Goal: Transaction & Acquisition: Purchase product/service

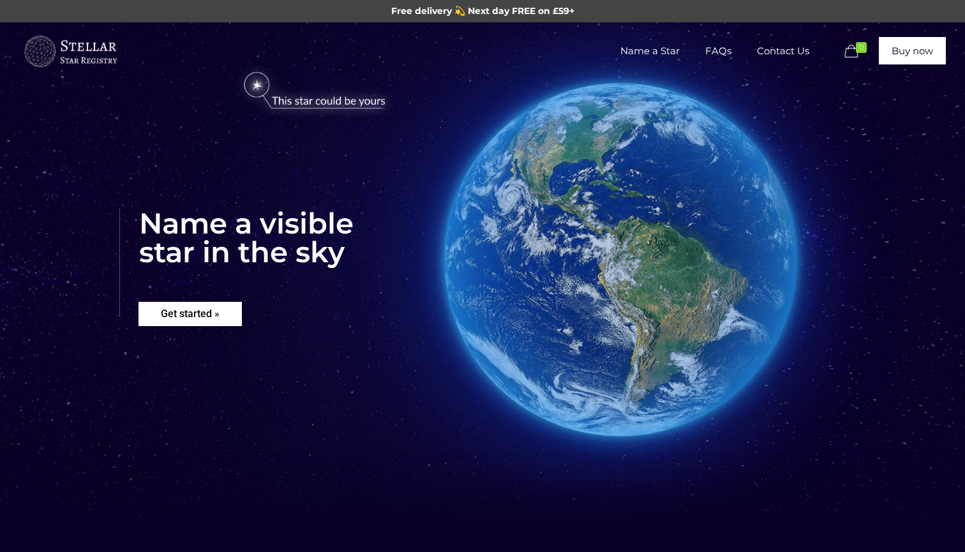
click at [200, 311] on rs-layer "Get started »" at bounding box center [189, 314] width 103 height 24
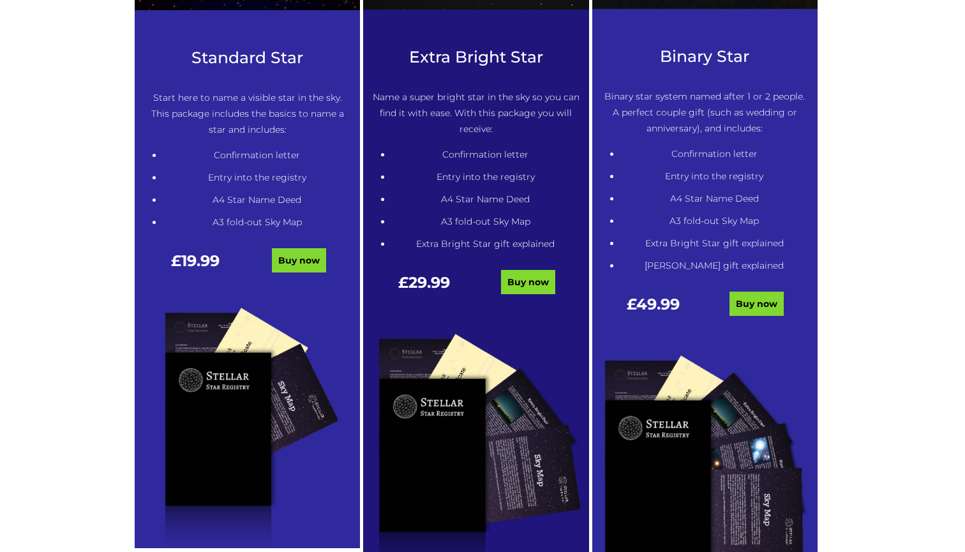
scroll to position [710, 0]
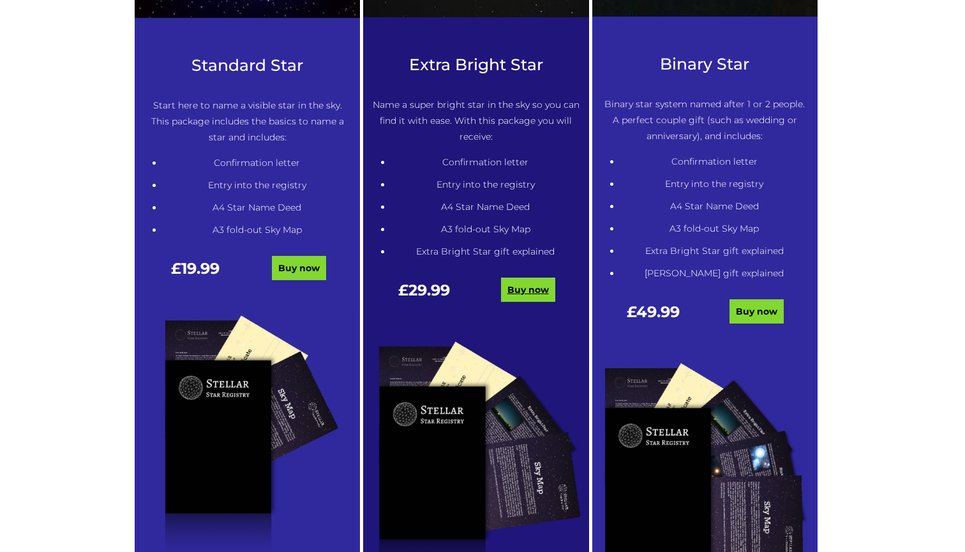
click at [520, 287] on link "Buy now" at bounding box center [528, 290] width 54 height 24
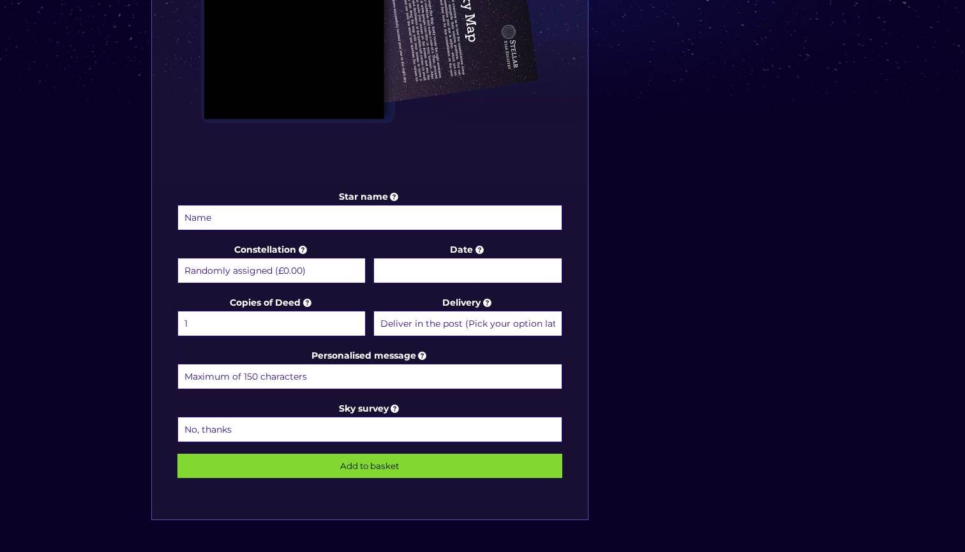
scroll to position [511, 0]
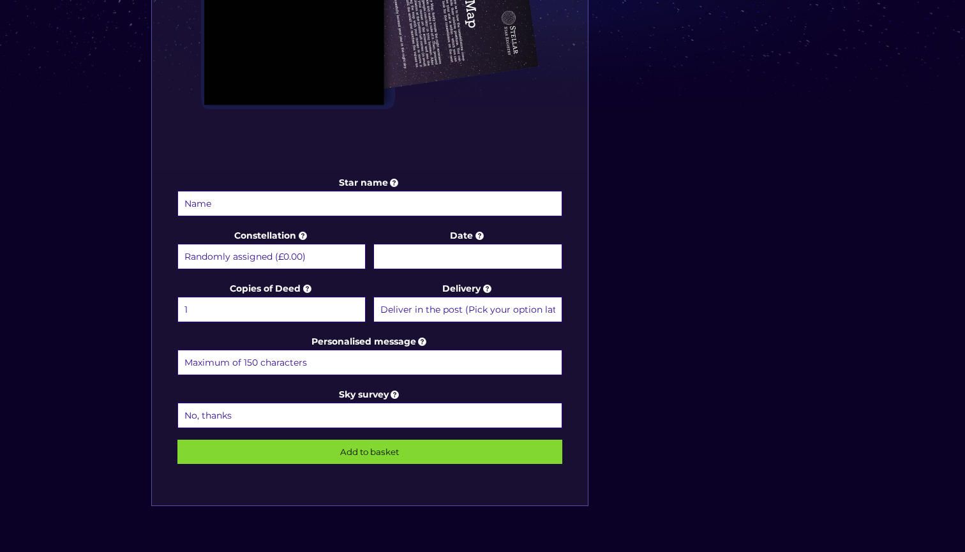
click at [366, 202] on input "Star name" at bounding box center [369, 204] width 385 height 26
type input "Rory Calvin"
select select "Capricorn - 22 Dec - 19 Jan (+£9.99)"
click at [453, 254] on input "Date" at bounding box center [467, 257] width 188 height 26
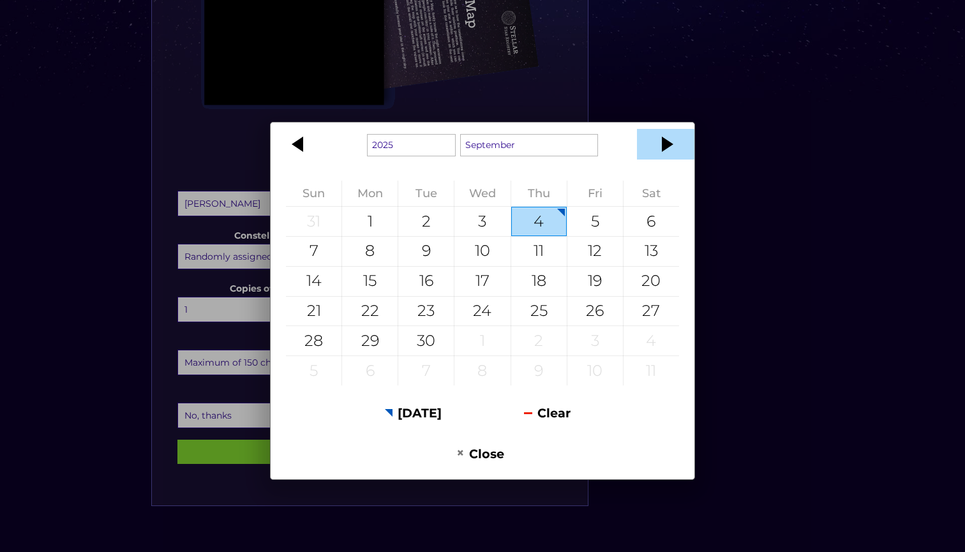
click at [668, 152] on div at bounding box center [665, 144] width 57 height 31
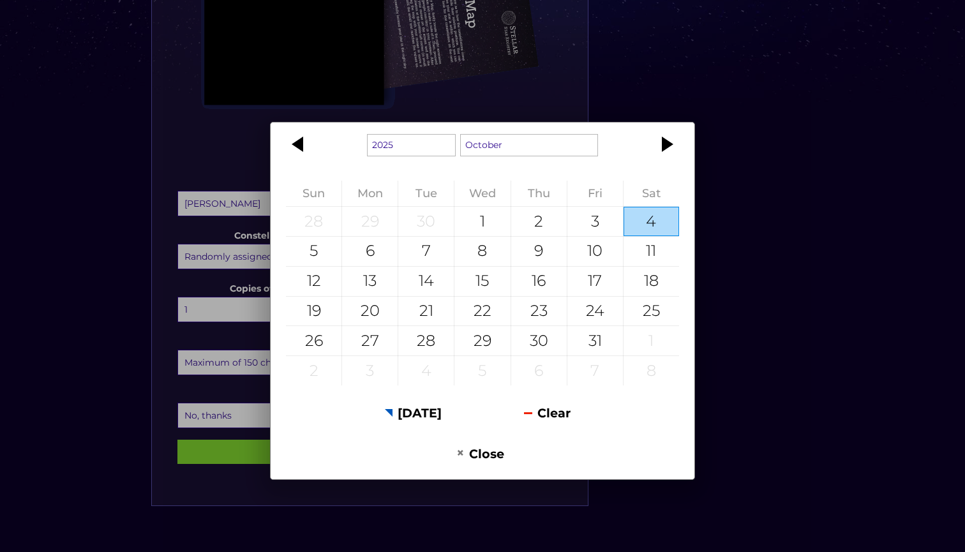
click at [668, 152] on div at bounding box center [665, 144] width 57 height 31
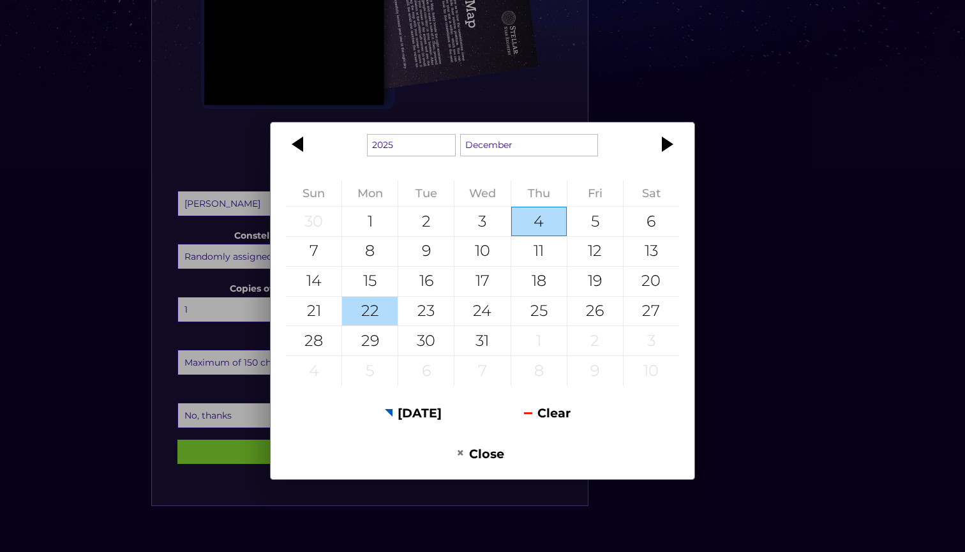
click at [357, 310] on div "22" at bounding box center [370, 311] width 56 height 29
type input "22 December 2025"
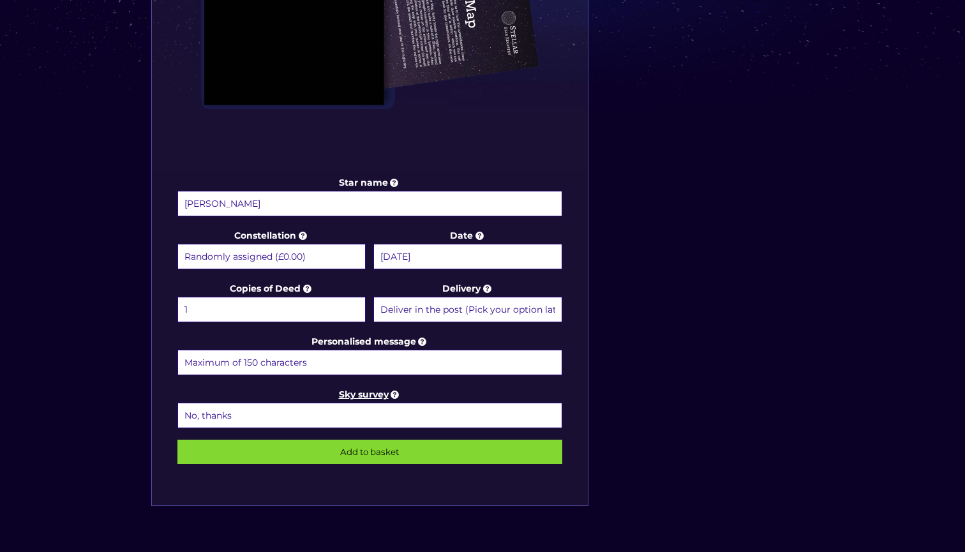
click at [393, 397] on icon at bounding box center [395, 394] width 13 height 11
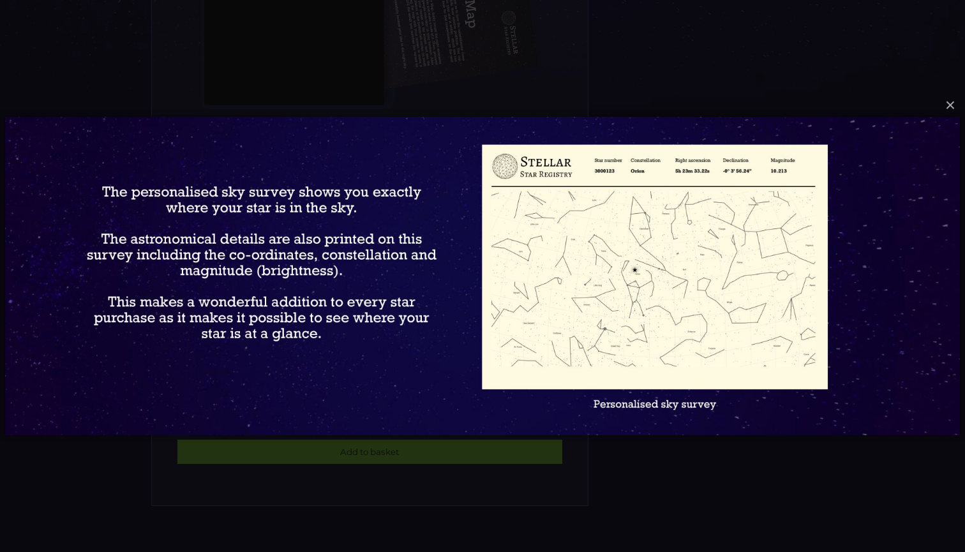
click at [390, 478] on div "× Loading..." at bounding box center [482, 276] width 965 height 552
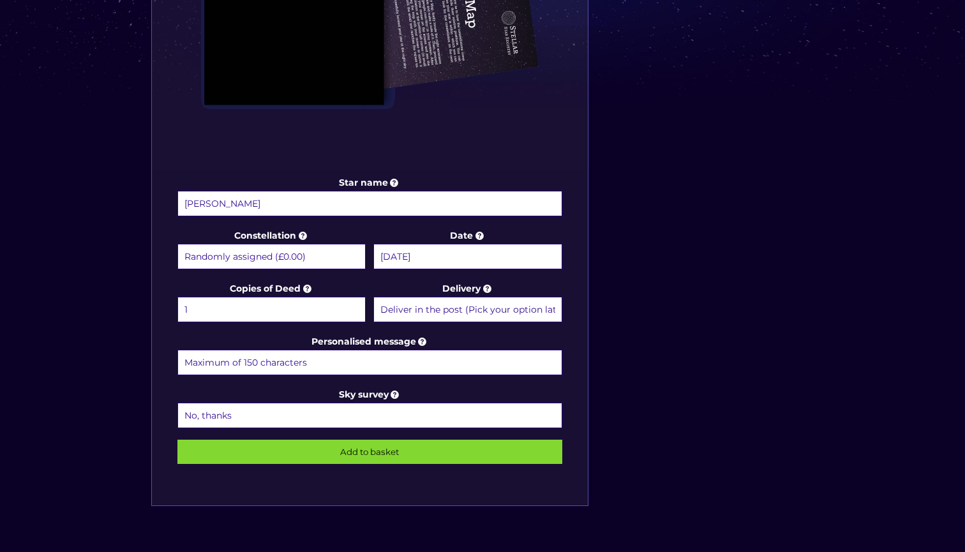
select select "1 (+£6.99)"
click at [375, 449] on input "Add to basket" at bounding box center [369, 452] width 385 height 24
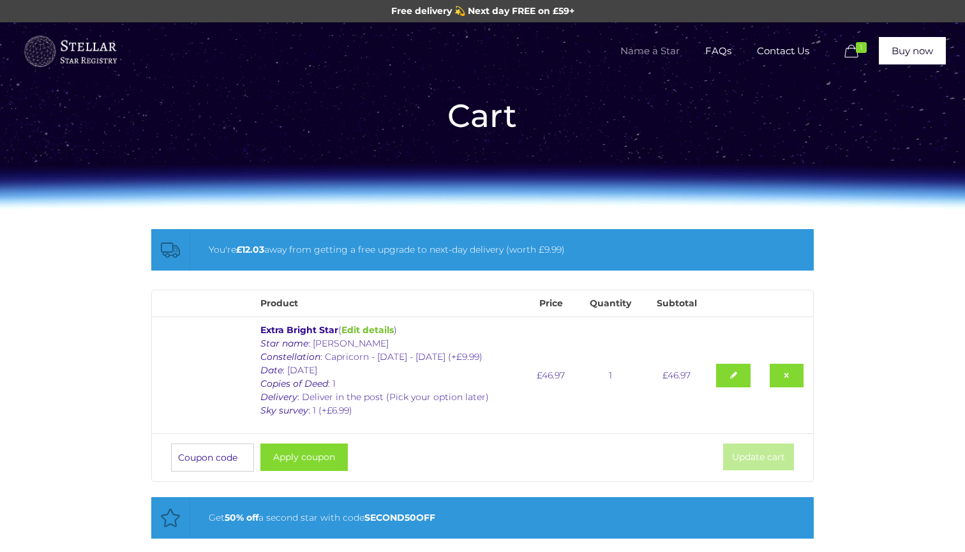
click at [660, 52] on span "Name a Star" at bounding box center [650, 51] width 85 height 38
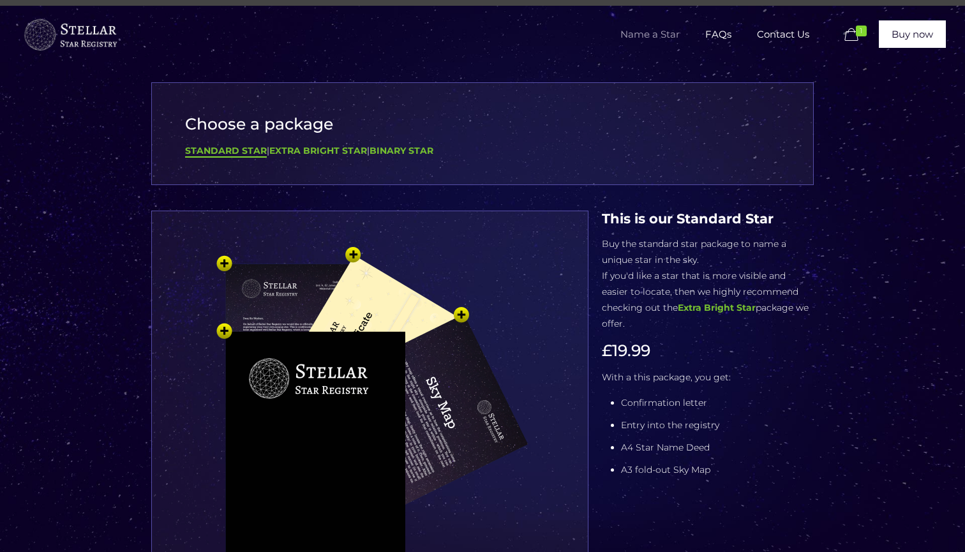
scroll to position [4, 0]
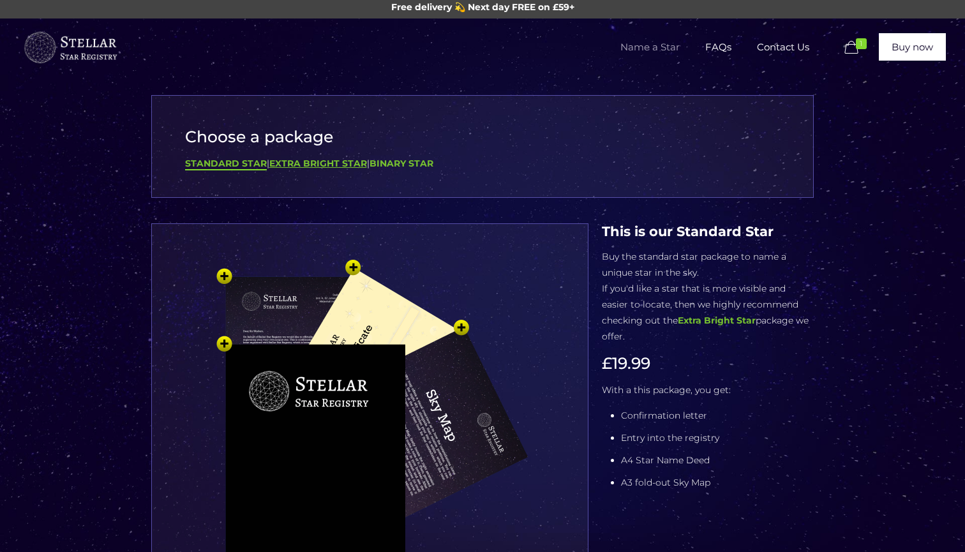
click at [331, 168] on b "Extra Bright Star" at bounding box center [318, 163] width 98 height 11
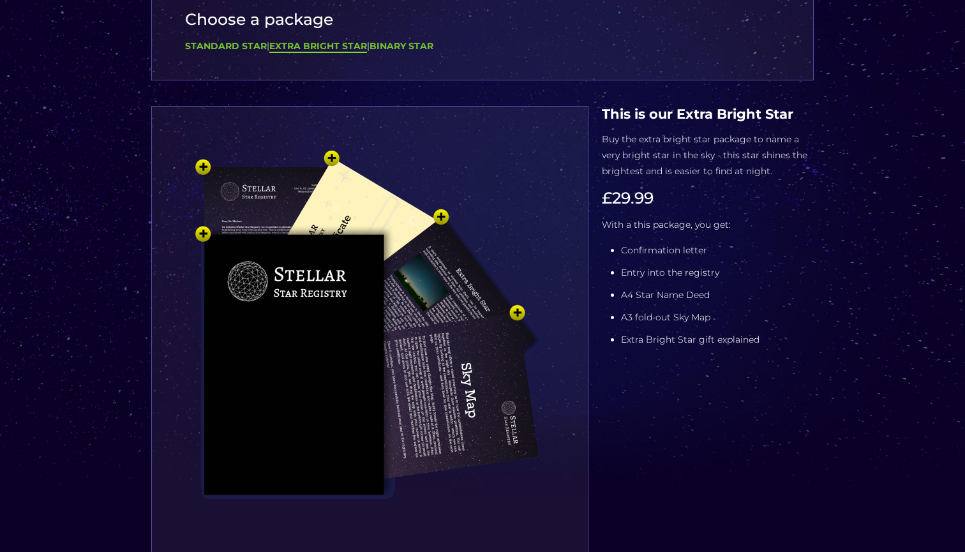
scroll to position [121, 0]
click at [236, 38] on div "Choose a package Standard Star | Extra Bright Star | Binary Star" at bounding box center [482, 29] width 663 height 103
click at [236, 46] on b "Standard Star" at bounding box center [226, 46] width 82 height 11
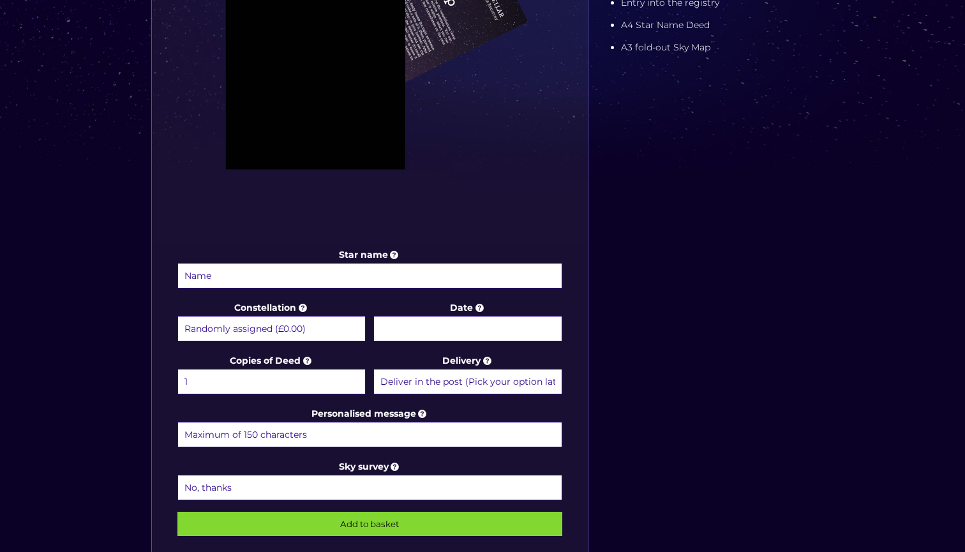
scroll to position [590, 0]
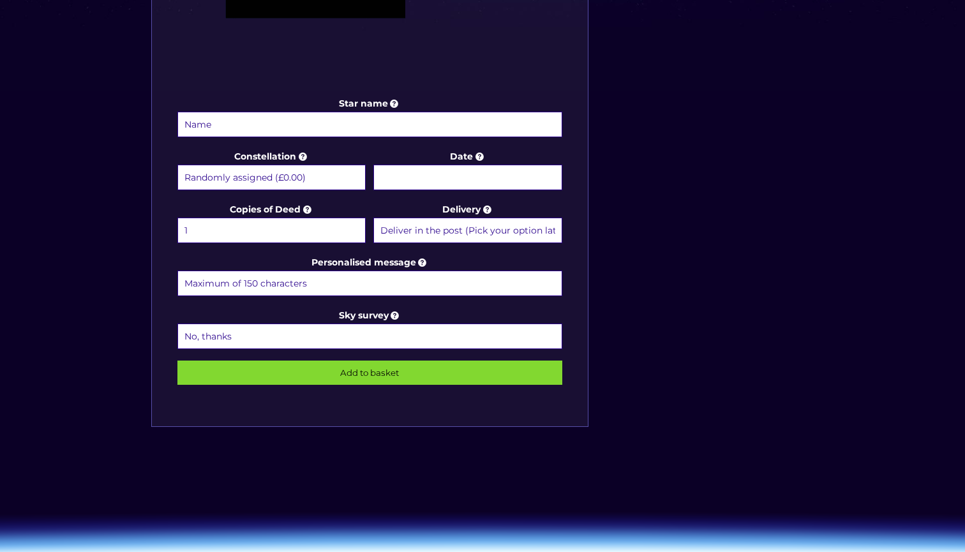
click at [266, 137] on input "Star name" at bounding box center [369, 125] width 385 height 26
type input "a"
type input "Alexander Adams"
select select "Sagittarius - 22 Nov - 21 Dec (+£9.99)"
click at [426, 174] on input "Date" at bounding box center [467, 178] width 188 height 26
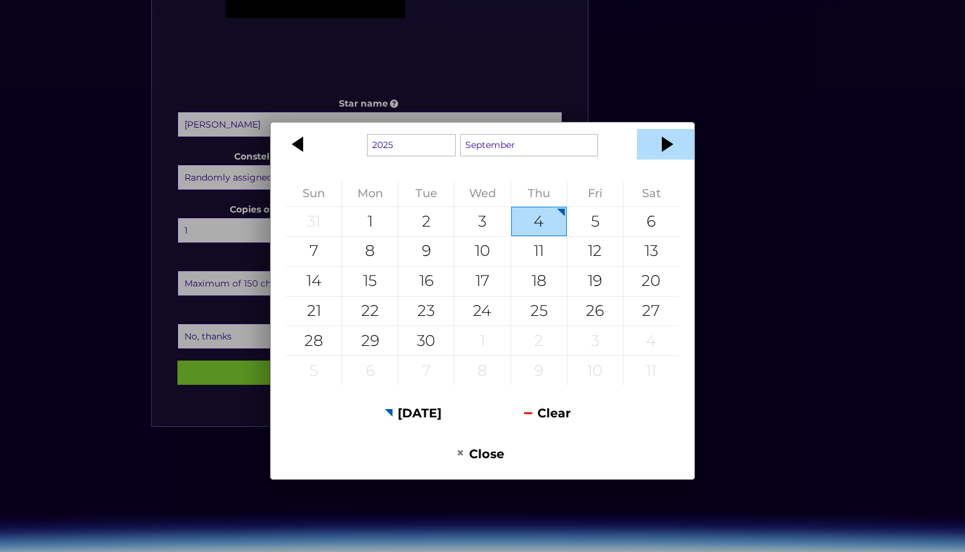
click at [674, 146] on div at bounding box center [665, 144] width 57 height 31
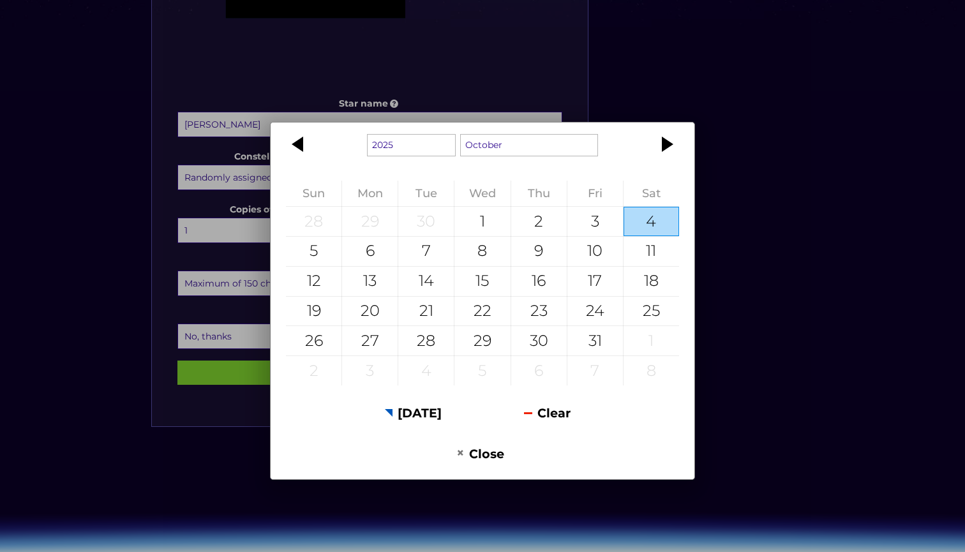
click at [674, 146] on div at bounding box center [665, 144] width 57 height 31
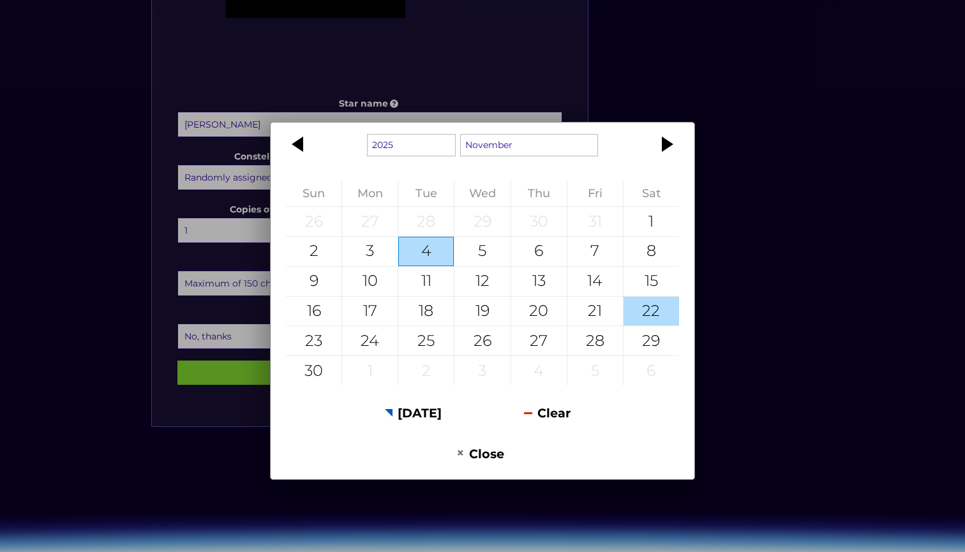
click at [629, 306] on div "22" at bounding box center [652, 311] width 56 height 29
type input "22 November 2025"
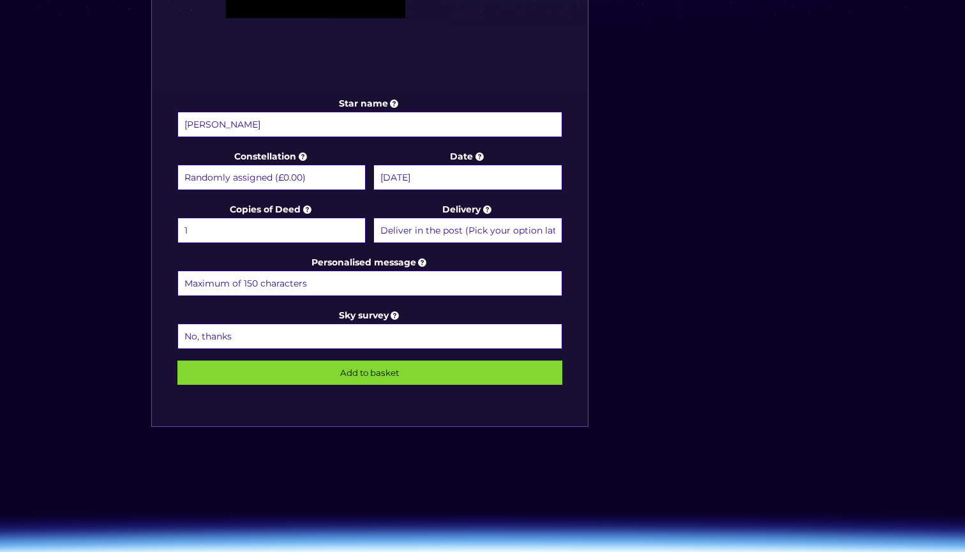
select select "1 (+£6.99)"
click at [390, 315] on icon at bounding box center [395, 315] width 13 height 11
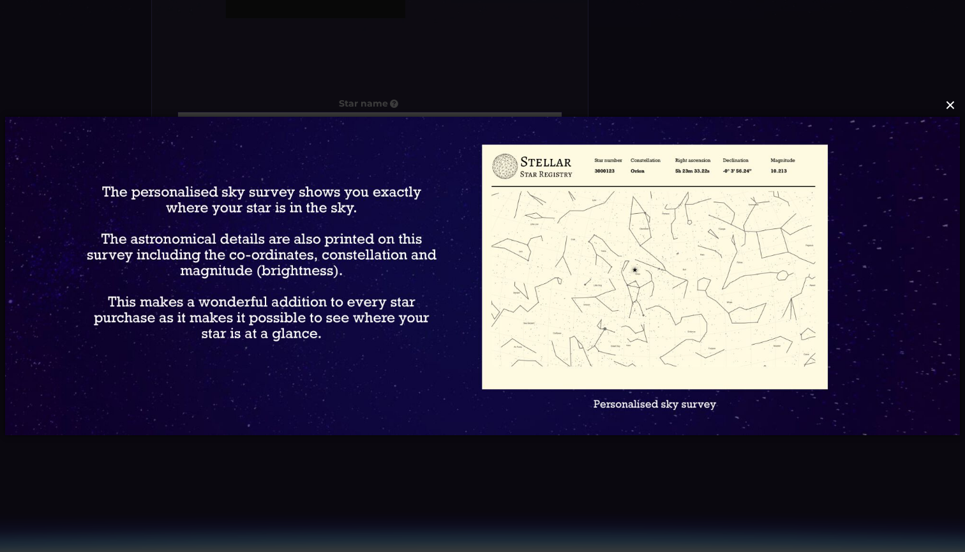
click at [950, 105] on button "×" at bounding box center [481, 105] width 955 height 28
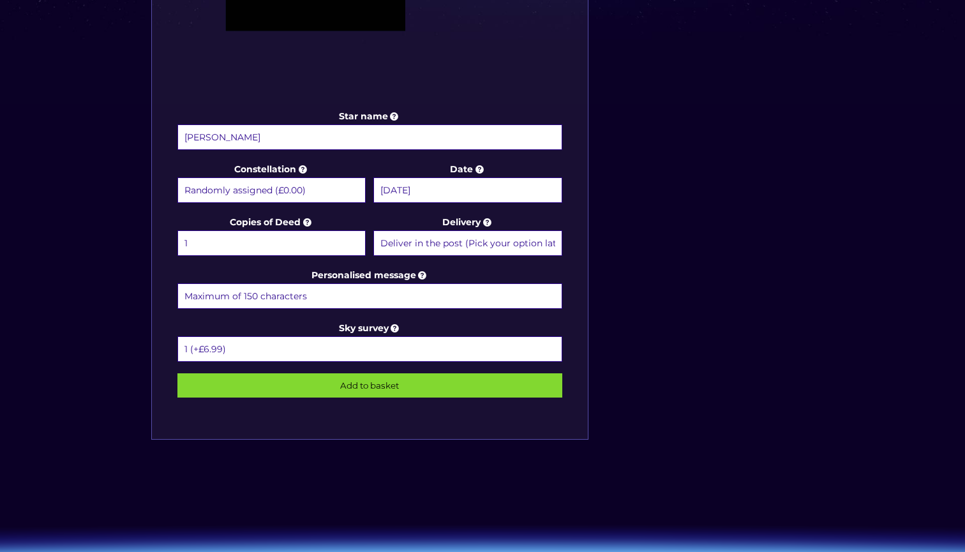
scroll to position [573, 0]
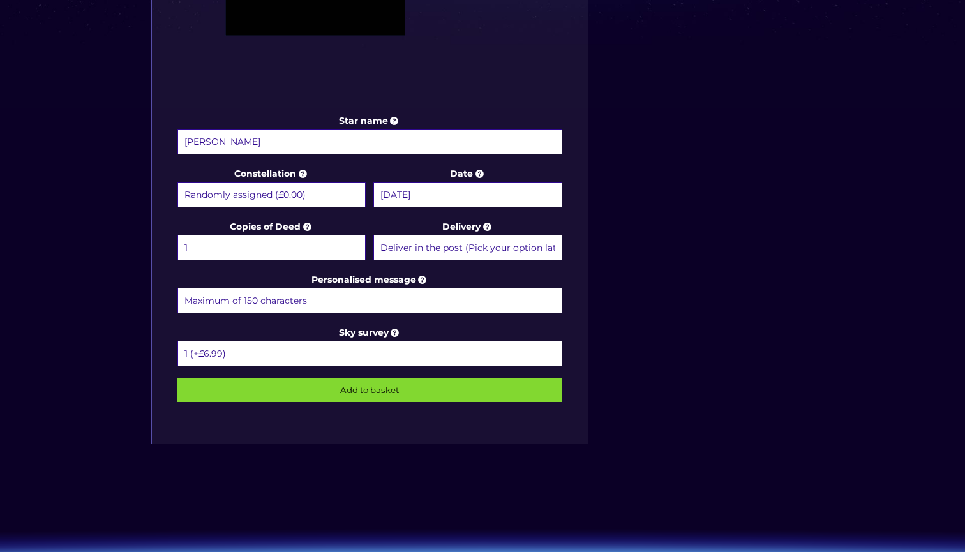
click at [405, 392] on input "Add to basket" at bounding box center [369, 390] width 385 height 24
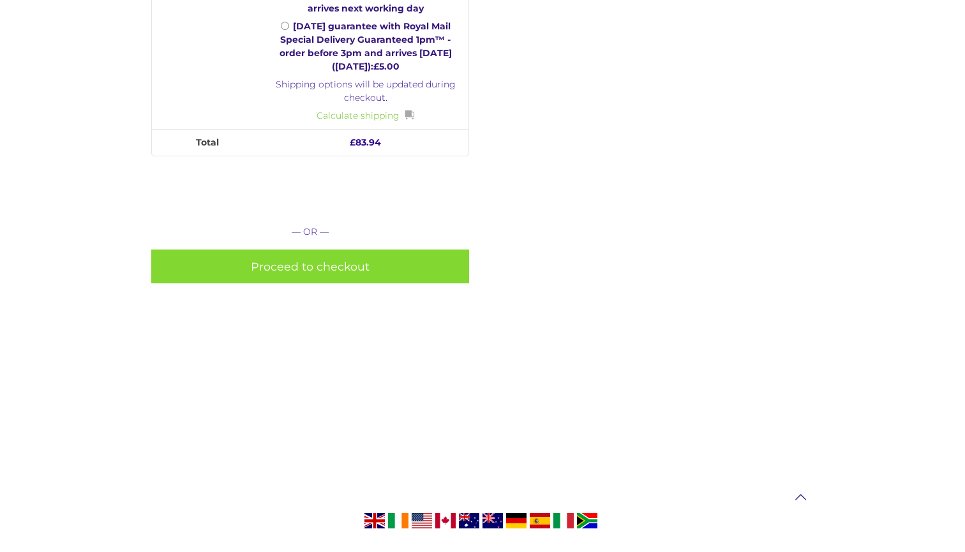
scroll to position [697, 0]
